Goal: Navigation & Orientation: Find specific page/section

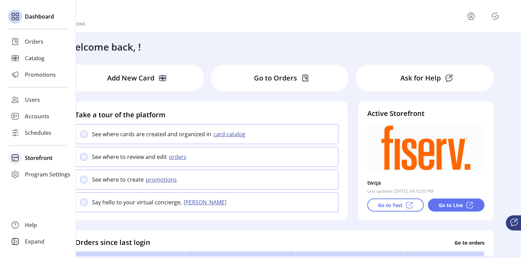
click at [30, 162] on span "Storefront" at bounding box center [39, 158] width 28 height 8
click at [19, 241] on icon at bounding box center [15, 241] width 11 height 11
